Goal: Check status: Check status

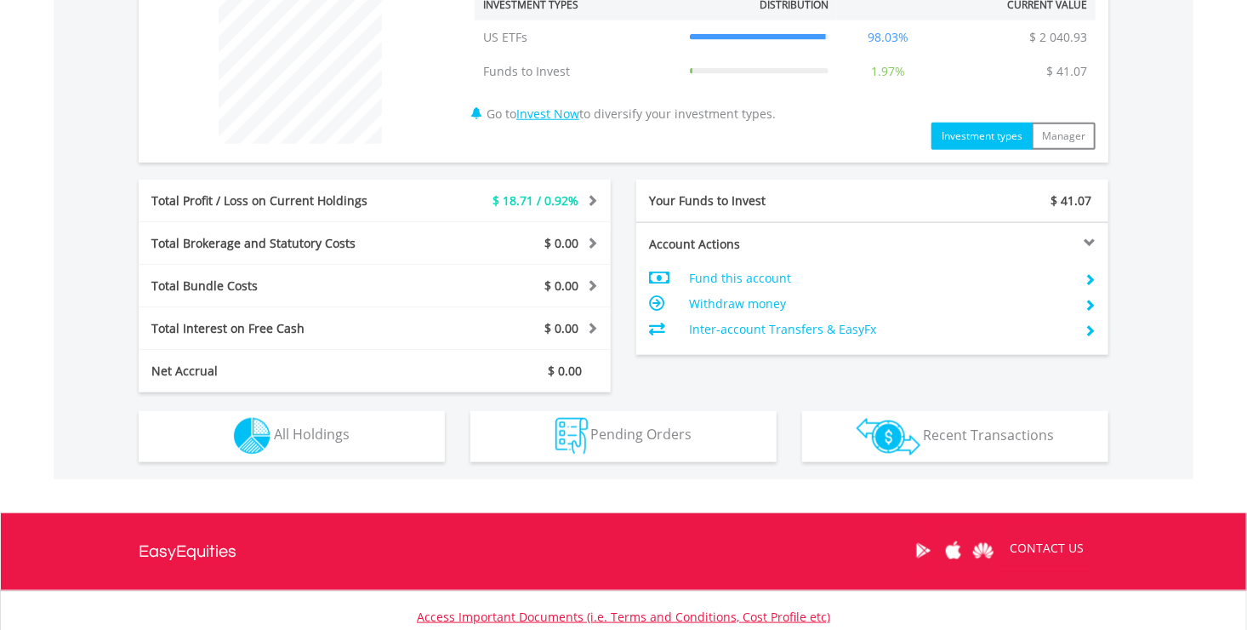
scroll to position [726, 0]
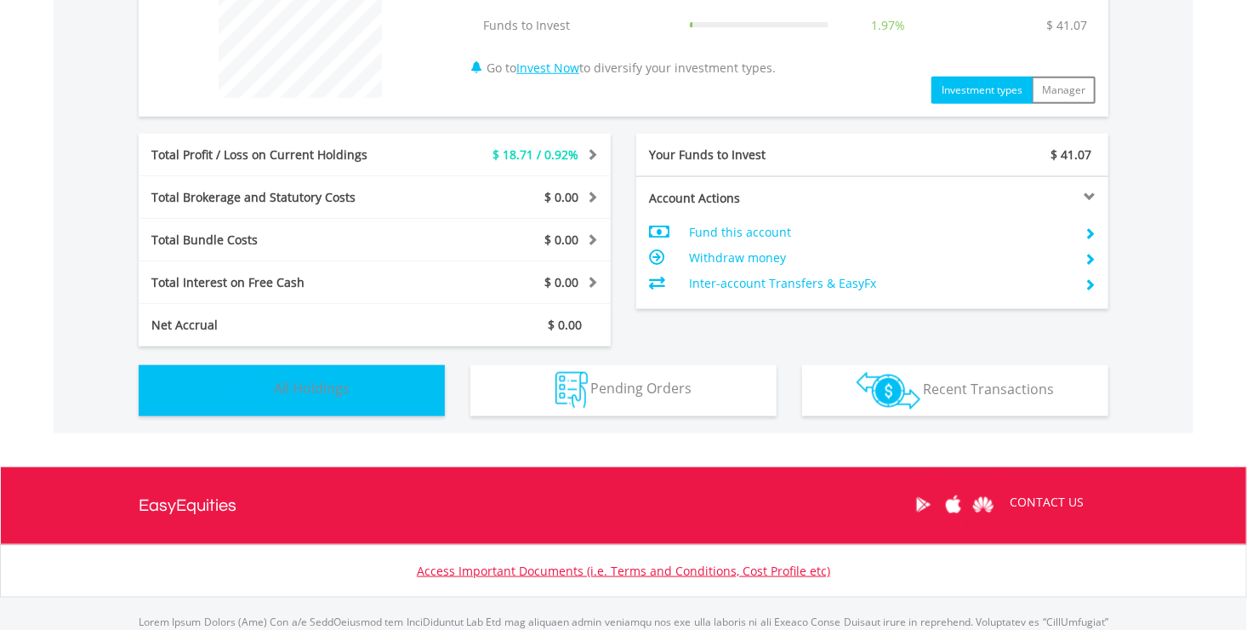
click at [312, 390] on span "All Holdings" at bounding box center [312, 388] width 76 height 19
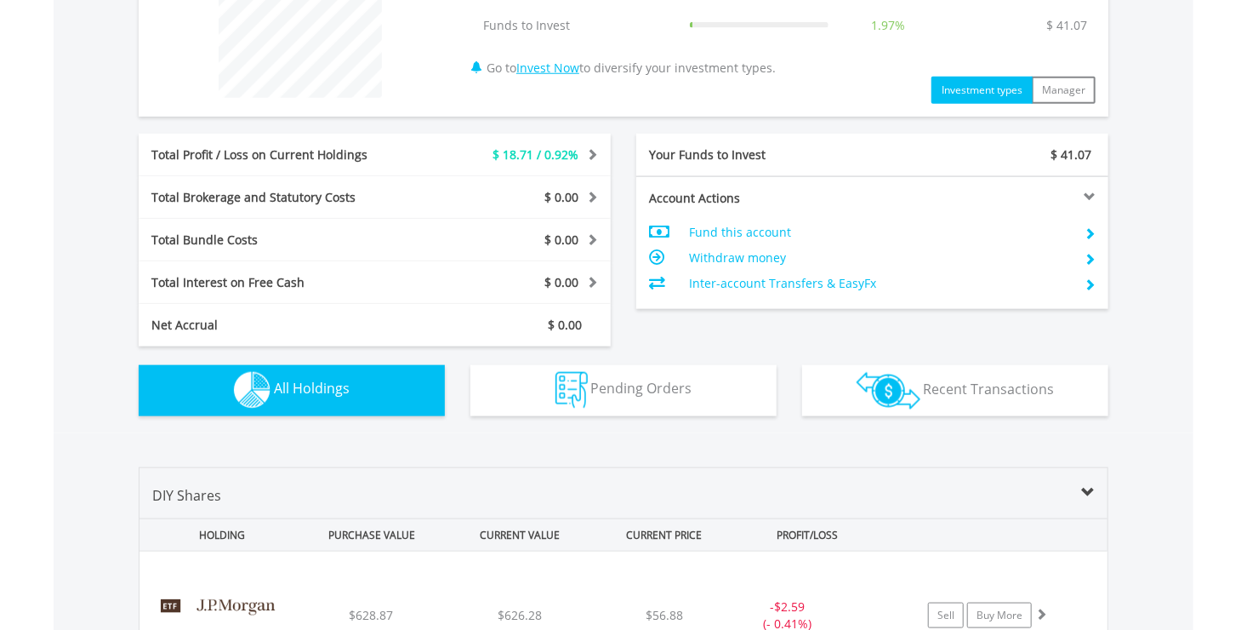
scroll to position [1137, 0]
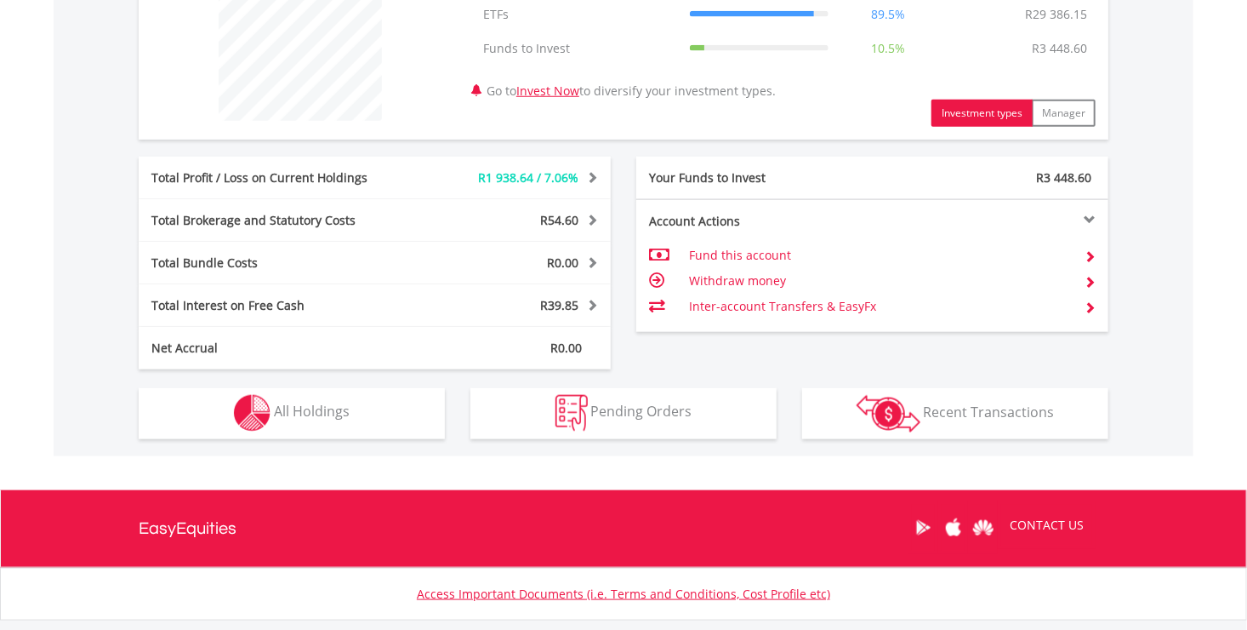
scroll to position [772, 0]
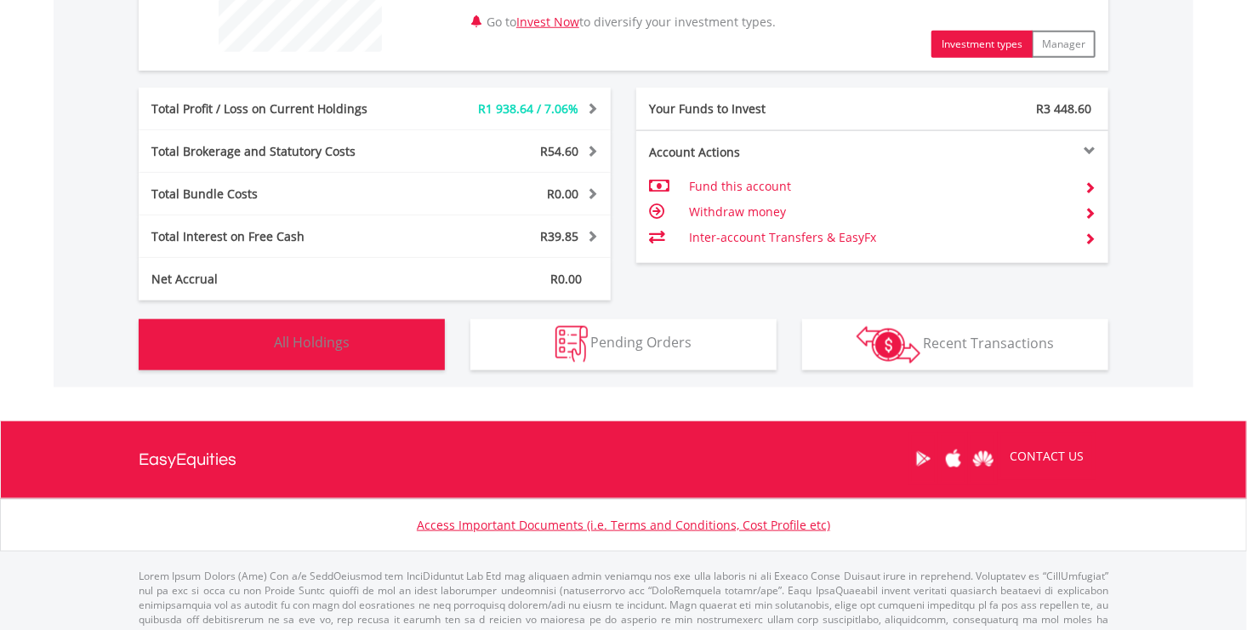
click at [316, 344] on span "All Holdings" at bounding box center [312, 342] width 76 height 19
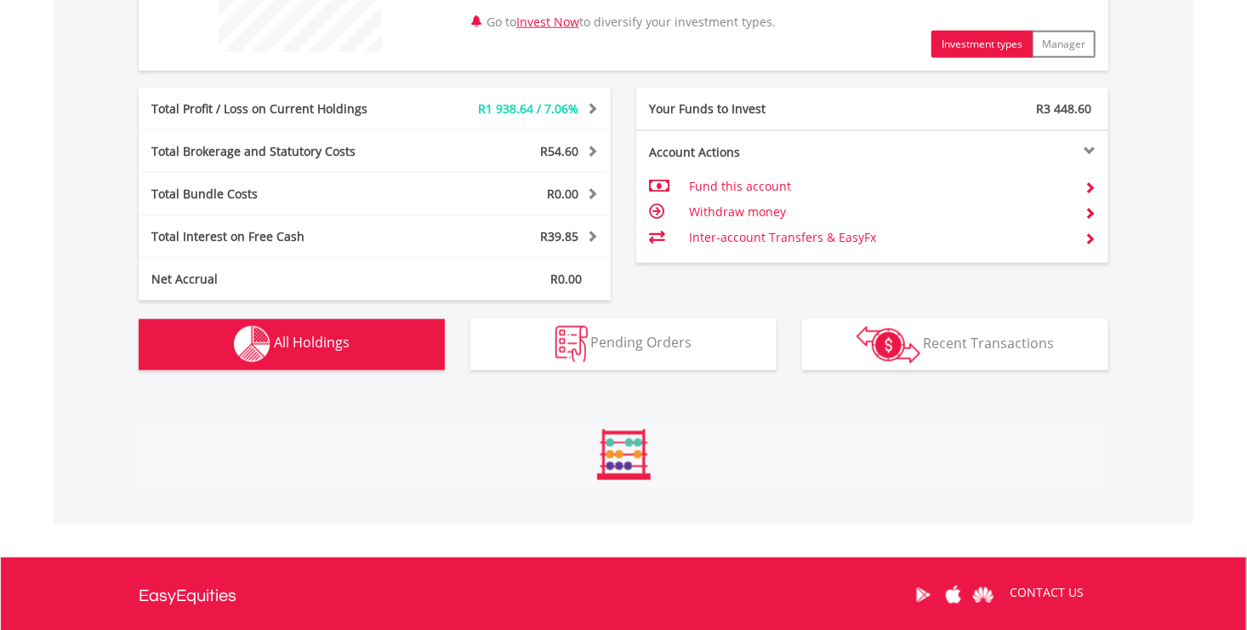
scroll to position [1089, 0]
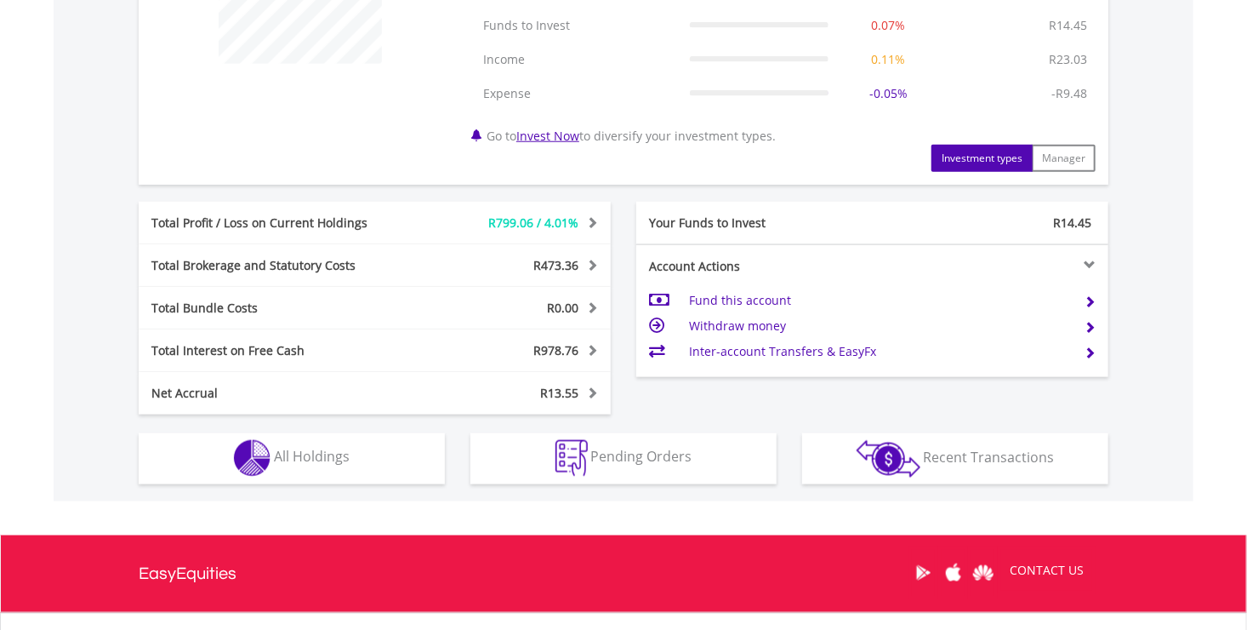
scroll to position [772, 0]
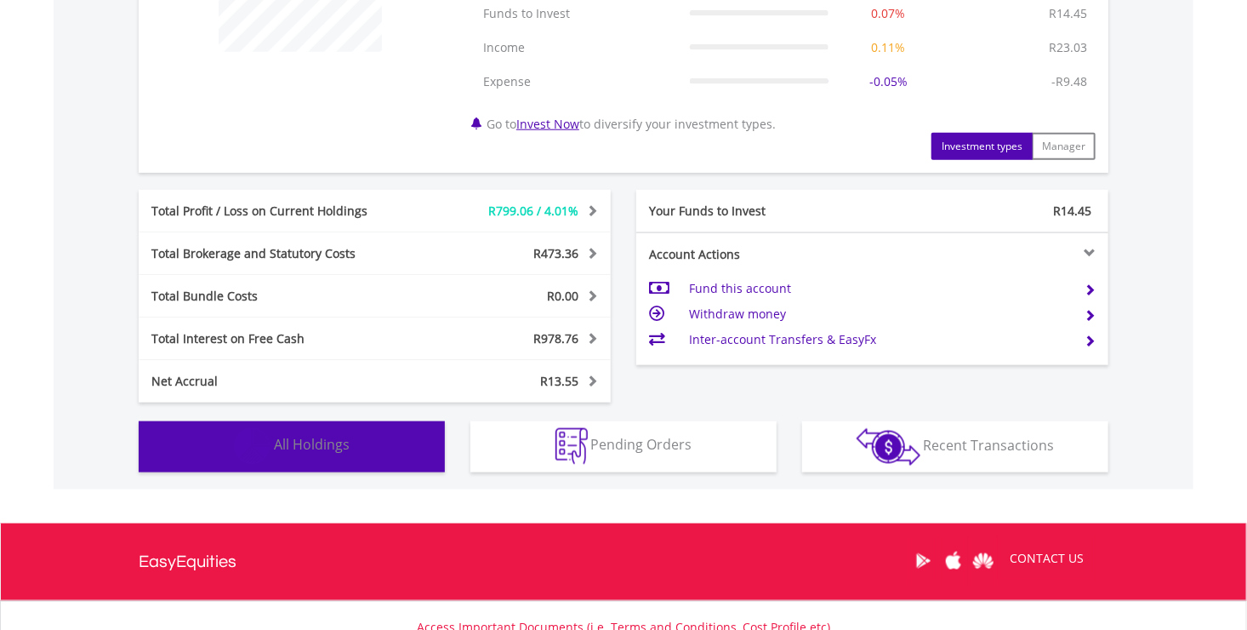
click at [314, 441] on span "All Holdings" at bounding box center [312, 445] width 76 height 19
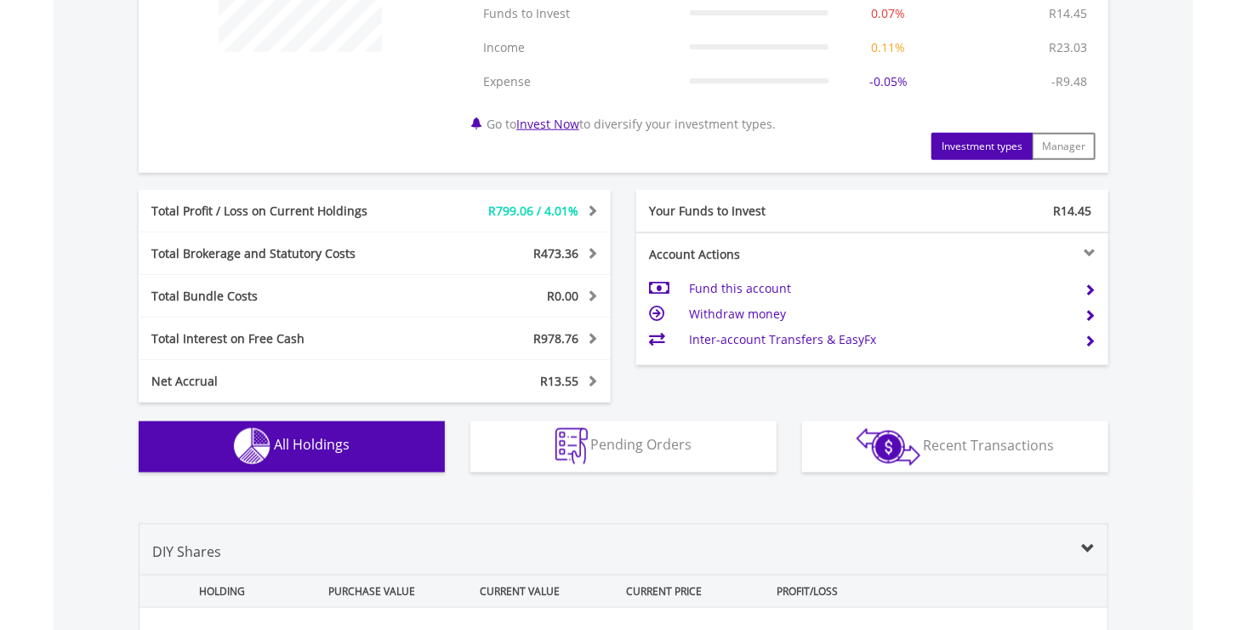
scroll to position [1294, 0]
